Goal: Check status: Check status

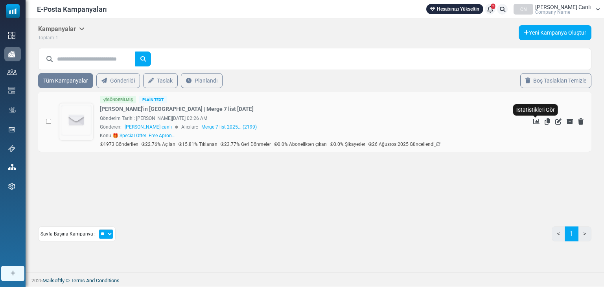
click at [538, 121] on icon "İstatistikleri Gör" at bounding box center [537, 121] width 6 height 6
